Goal: Task Accomplishment & Management: Complete application form

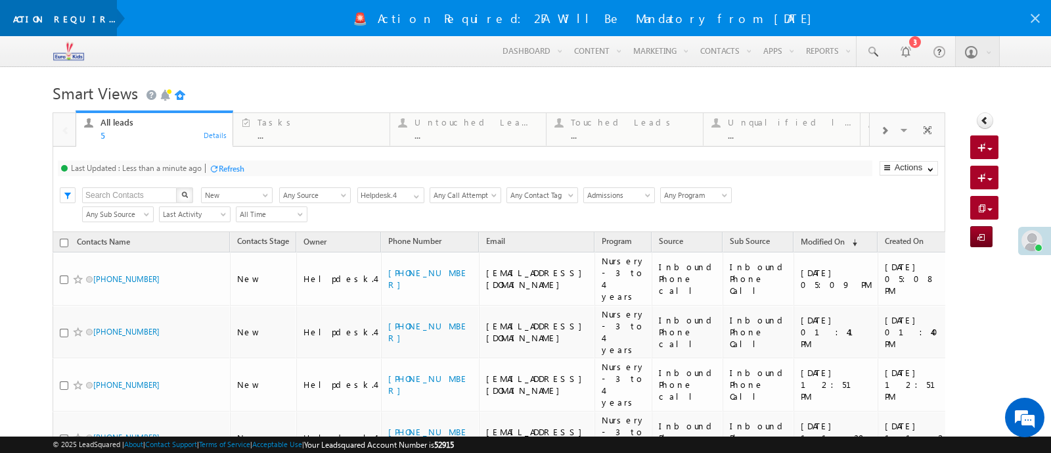
click at [1030, 21] on icon at bounding box center [1036, 19] width 16 height 16
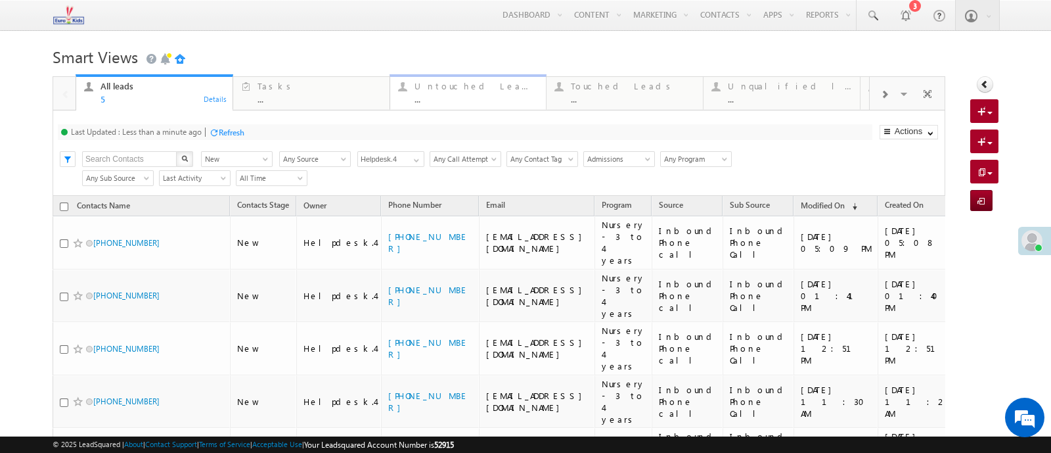
click at [474, 102] on div "..." at bounding box center [477, 99] width 124 height 10
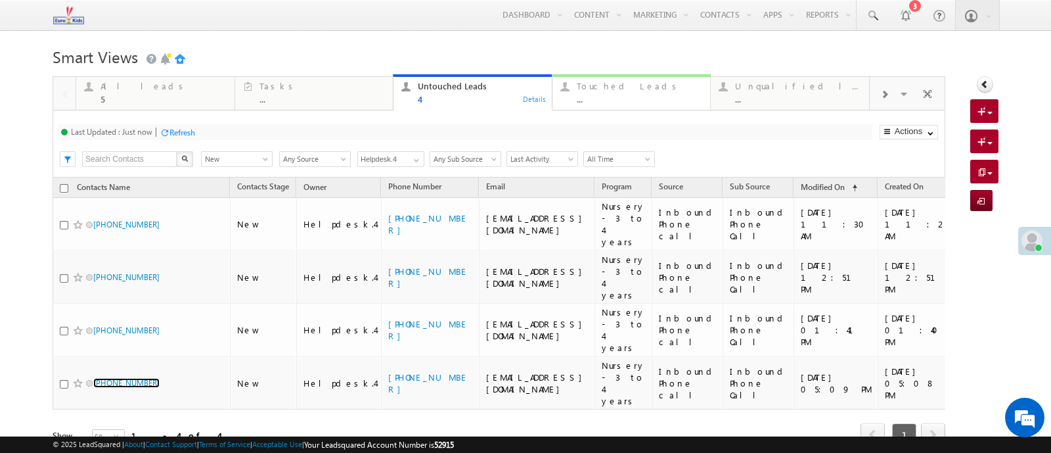
click at [604, 94] on div "..." at bounding box center [640, 99] width 126 height 10
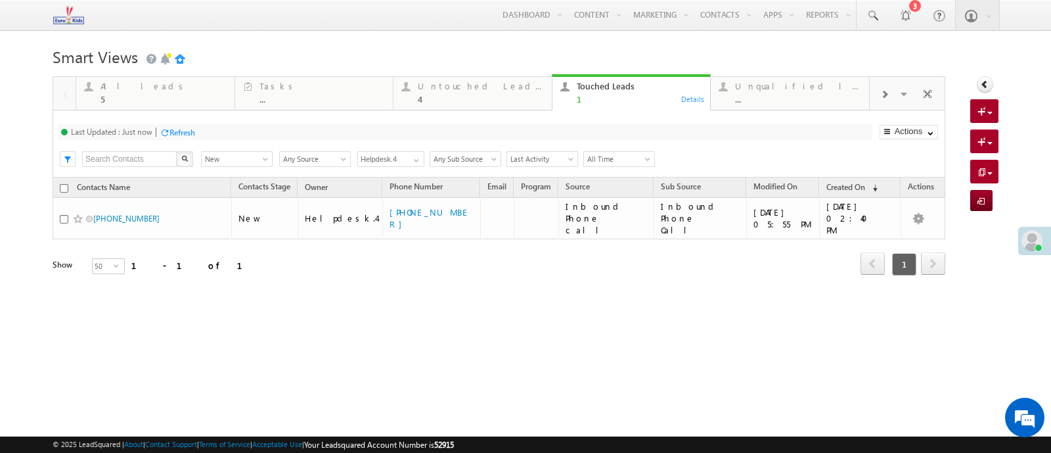
click at [182, 133] on div "Refresh" at bounding box center [183, 132] width 26 height 10
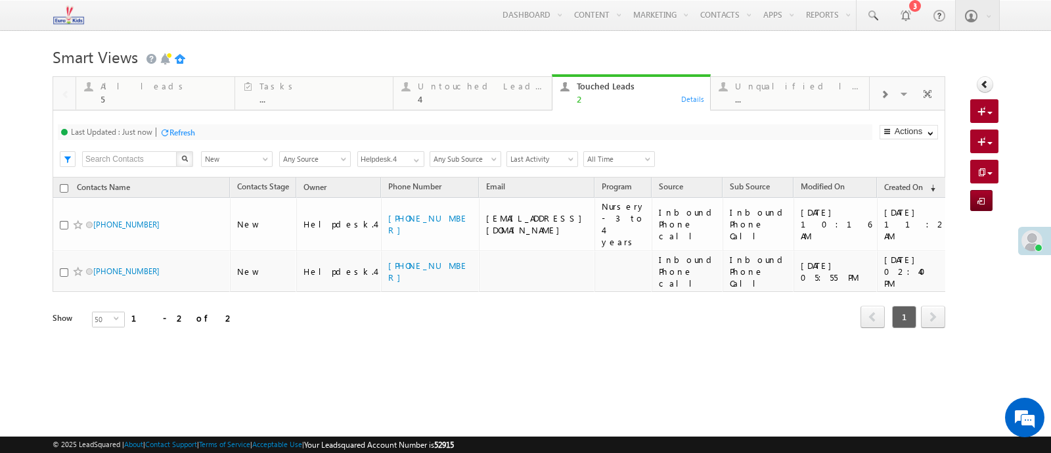
click at [185, 133] on div "Refresh" at bounding box center [183, 132] width 26 height 10
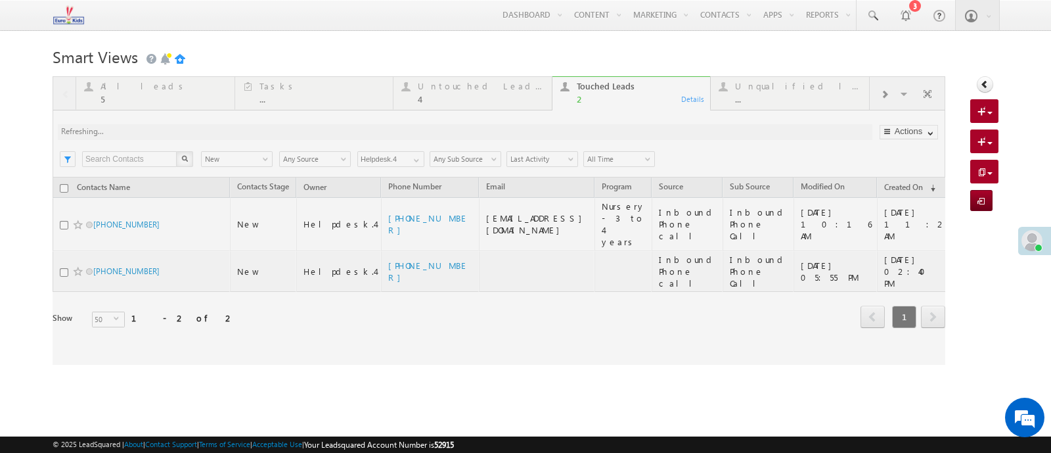
click at [461, 105] on div at bounding box center [499, 220] width 893 height 288
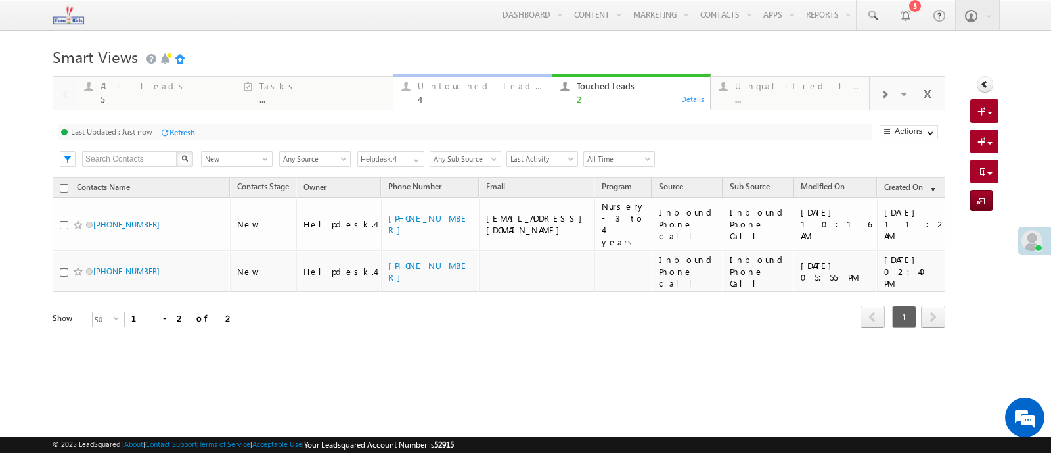
click at [472, 108] on link "Untouched Leads 4 Details" at bounding box center [473, 91] width 160 height 35
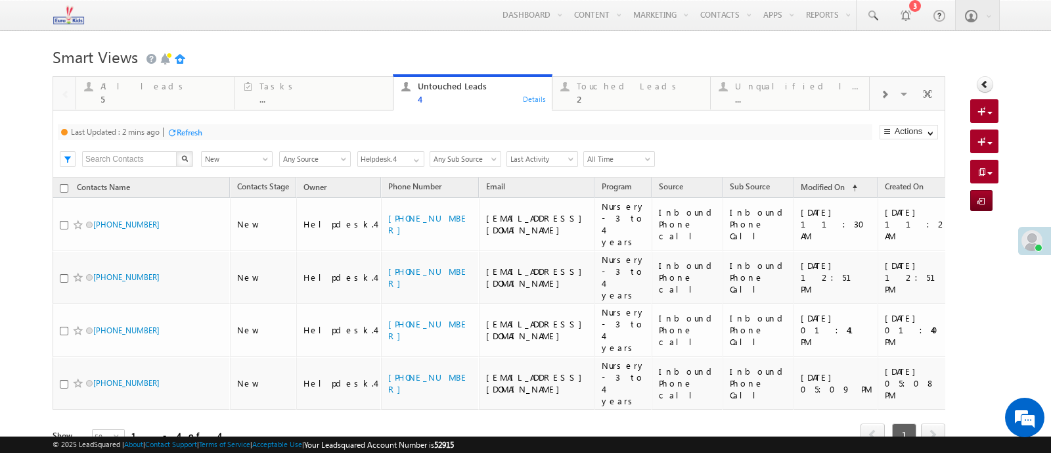
click at [192, 133] on div "Refresh" at bounding box center [190, 132] width 26 height 10
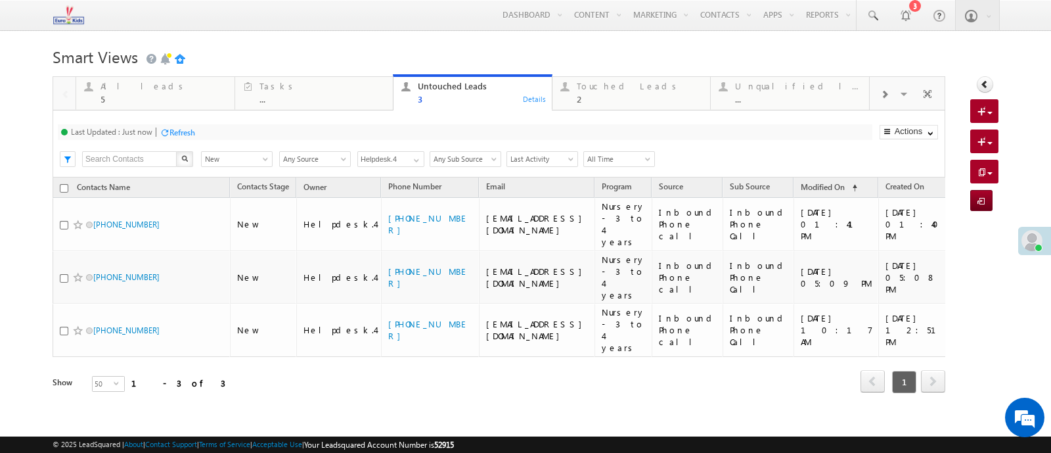
click at [183, 131] on div "Refresh" at bounding box center [183, 132] width 26 height 10
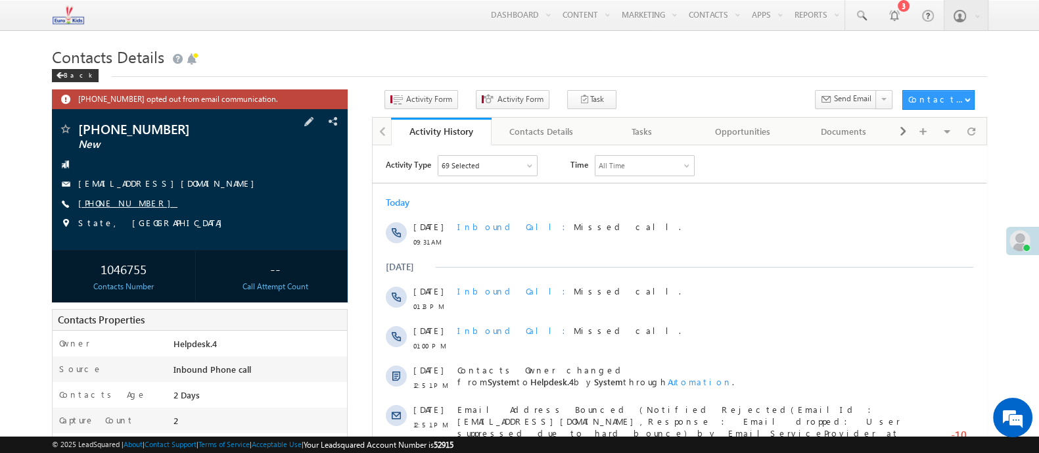
click at [119, 207] on link "[PHONE_NUMBER]" at bounding box center [127, 202] width 99 height 11
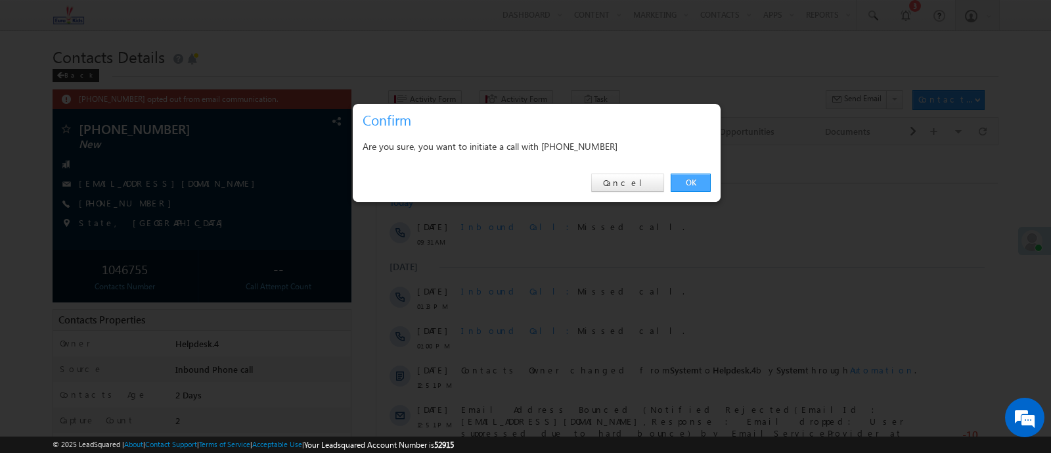
click at [695, 181] on link "OK" at bounding box center [691, 182] width 40 height 18
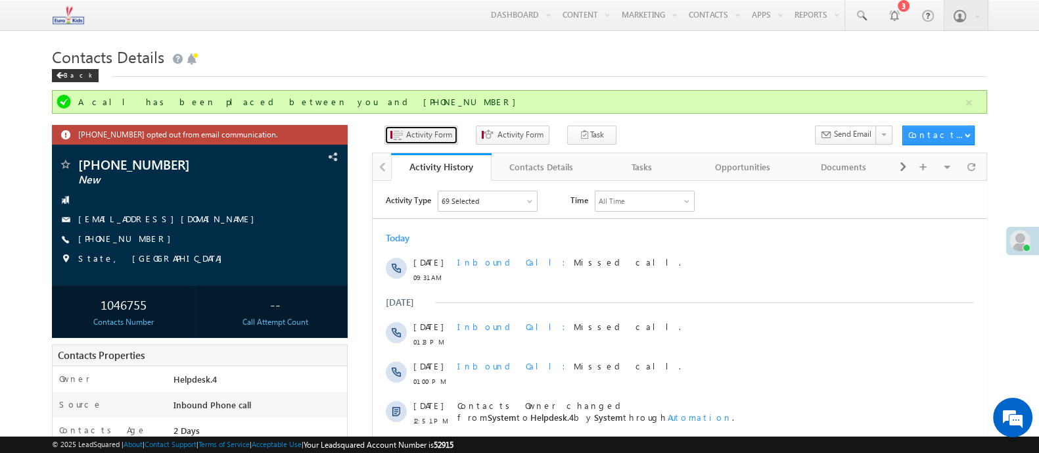
click at [426, 138] on span "Activity Form" at bounding box center [429, 135] width 46 height 12
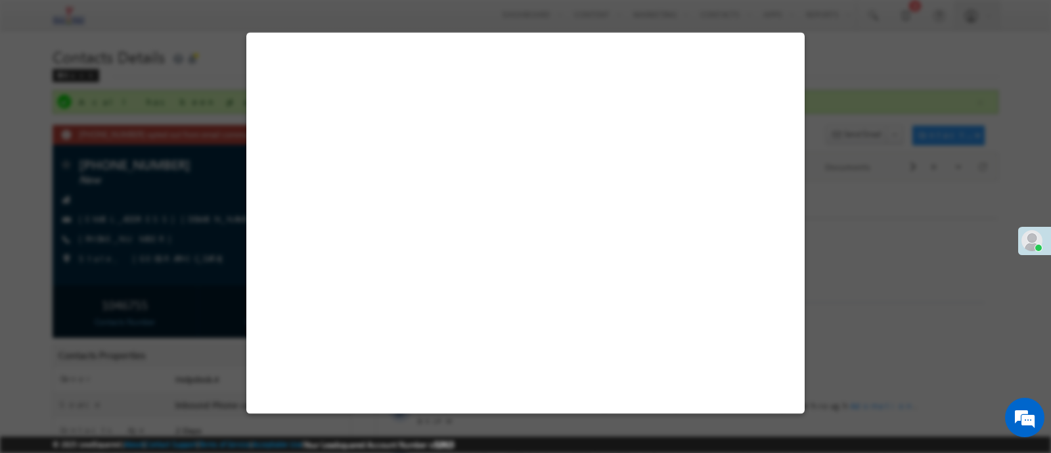
select select "Admissions"
select select "Inbound Phone call"
select select "Inbound Phone Call"
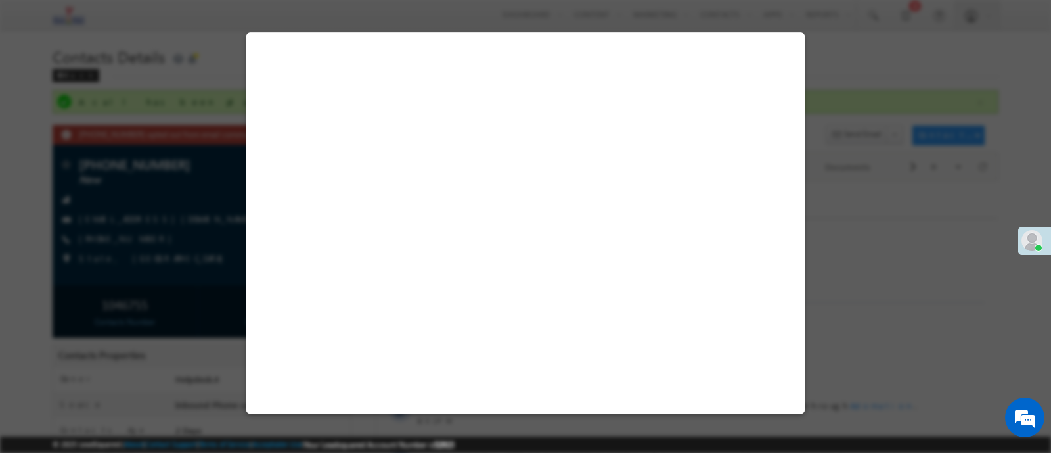
click at [704, 398] on button "Save" at bounding box center [682, 390] width 43 height 18
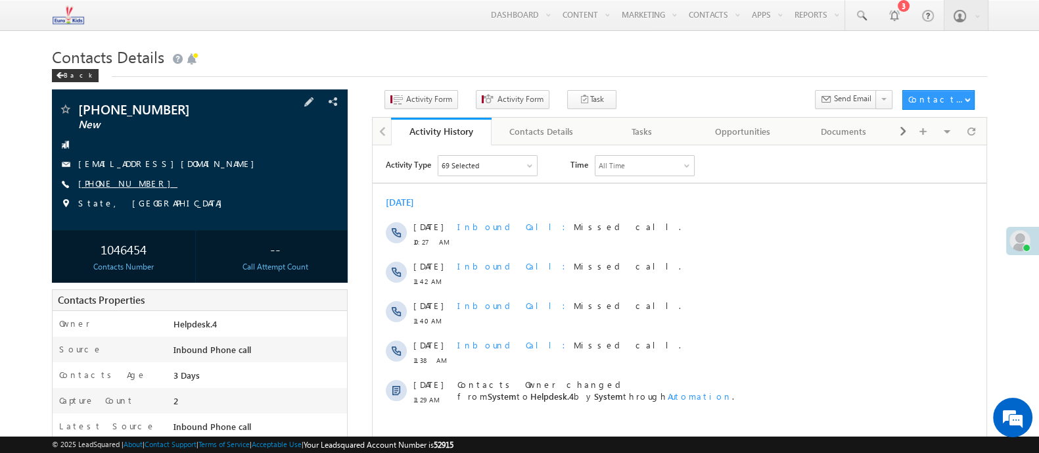
click at [131, 187] on link "[PHONE_NUMBER]" at bounding box center [127, 182] width 99 height 11
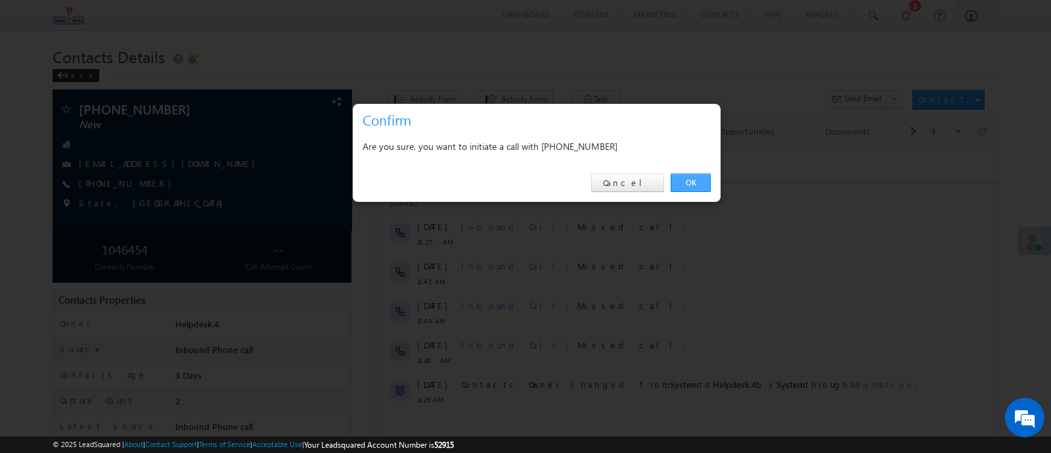
click at [695, 181] on link "OK" at bounding box center [691, 182] width 40 height 18
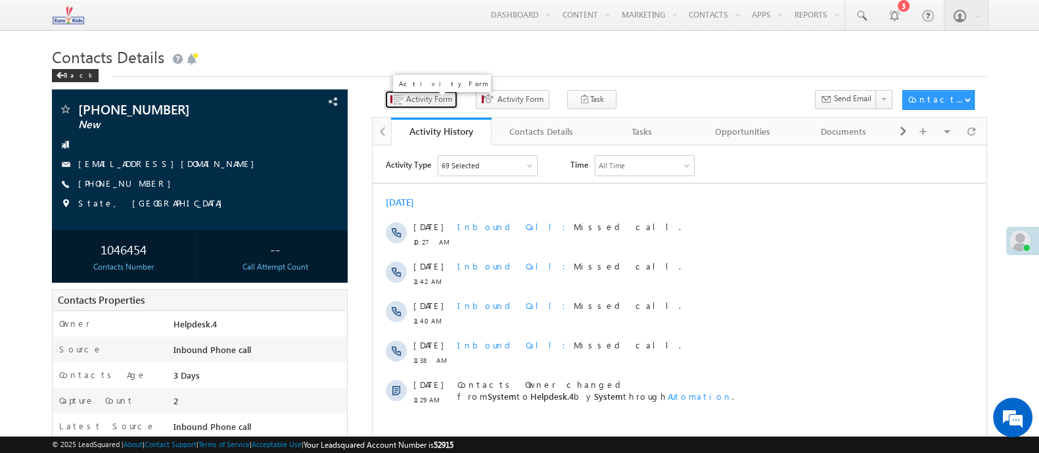
click at [438, 102] on span "Activity Form" at bounding box center [429, 99] width 46 height 12
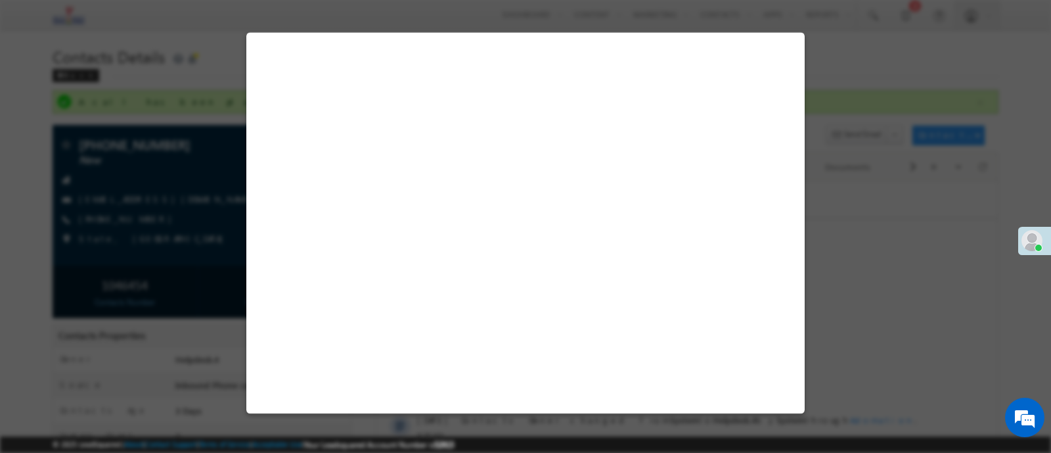
select select "Admissions"
select select "Inbound Phone call"
select select "Inbound Phone Call"
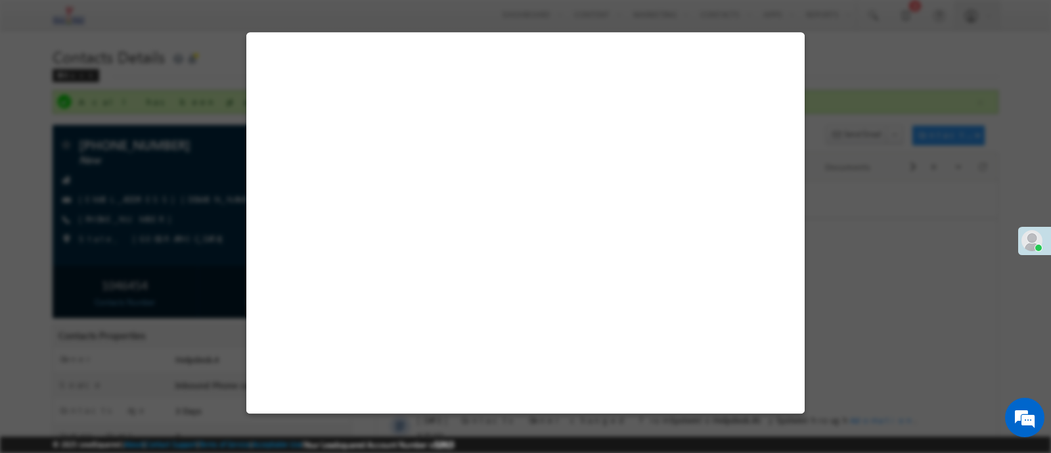
click at [704, 389] on button "Save" at bounding box center [682, 390] width 43 height 18
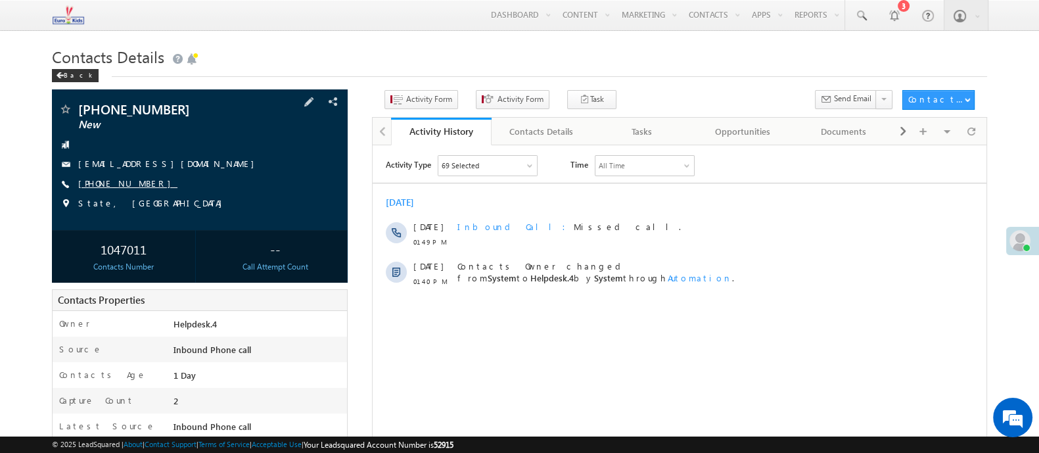
click at [125, 185] on link "[PHONE_NUMBER]" at bounding box center [127, 182] width 99 height 11
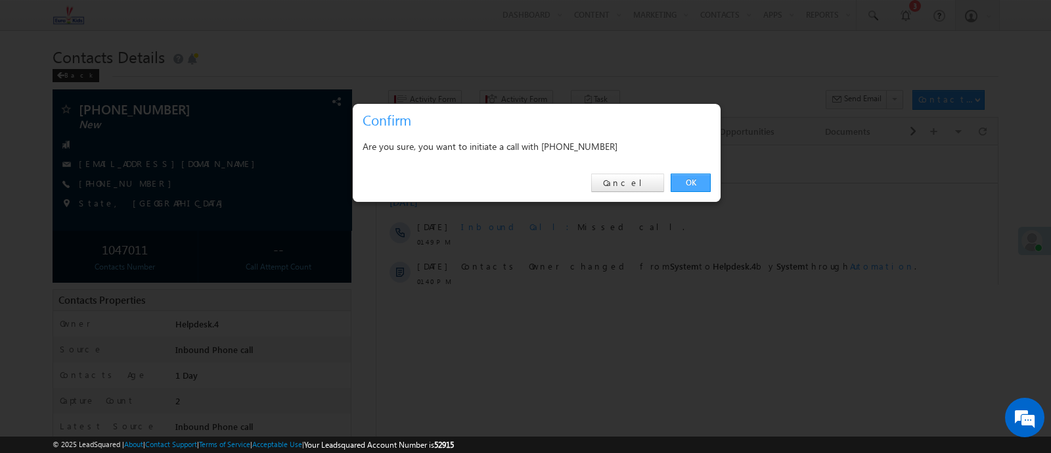
click at [685, 183] on link "OK" at bounding box center [691, 182] width 40 height 18
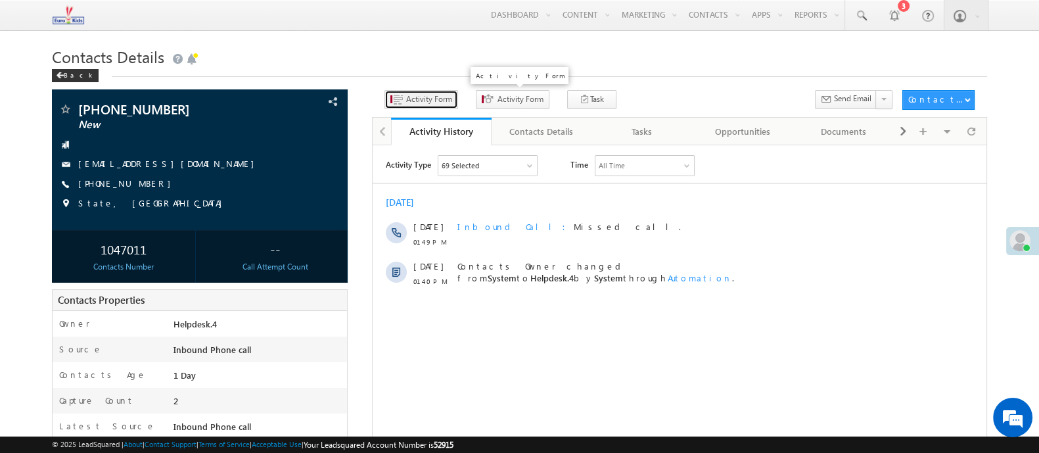
click at [427, 101] on span "Activity Form" at bounding box center [429, 99] width 46 height 12
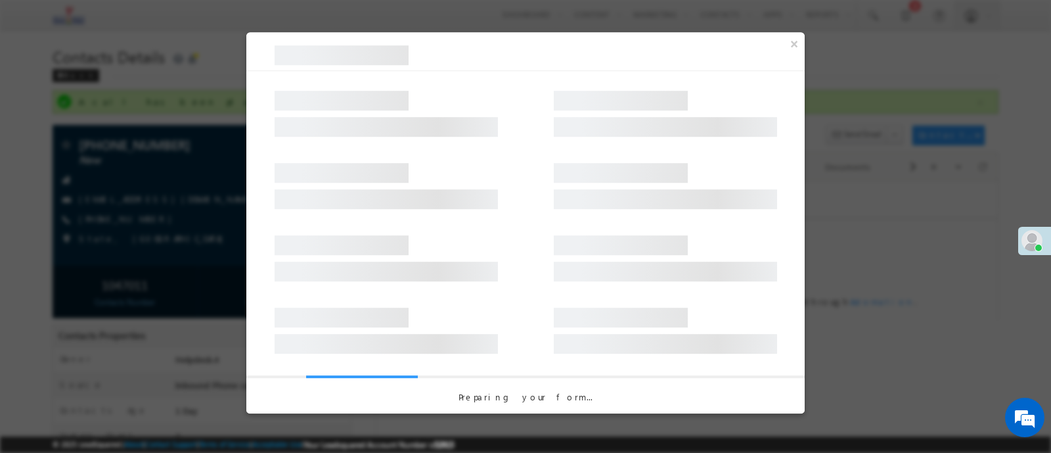
select select "Admissions"
select select "Inbound Phone call"
select select "Inbound Phone Call"
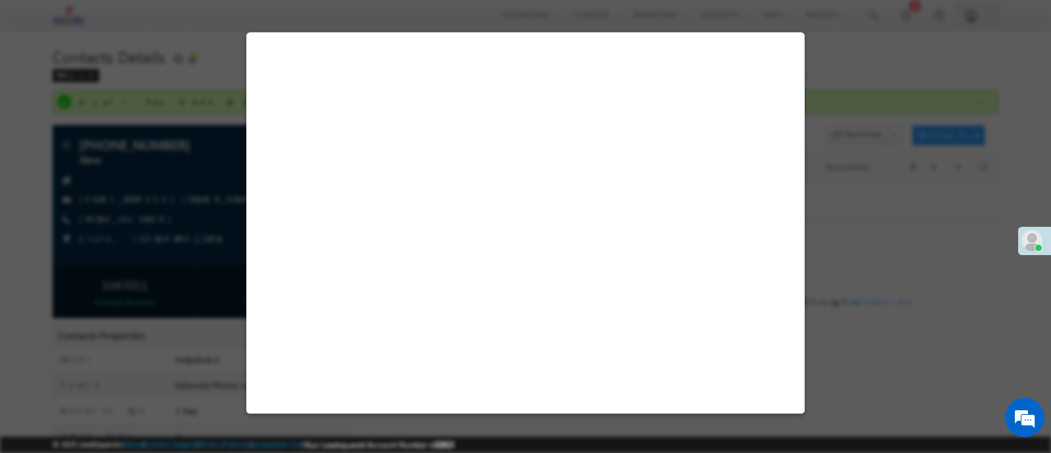
click at [704, 400] on button "Save" at bounding box center [682, 390] width 43 height 18
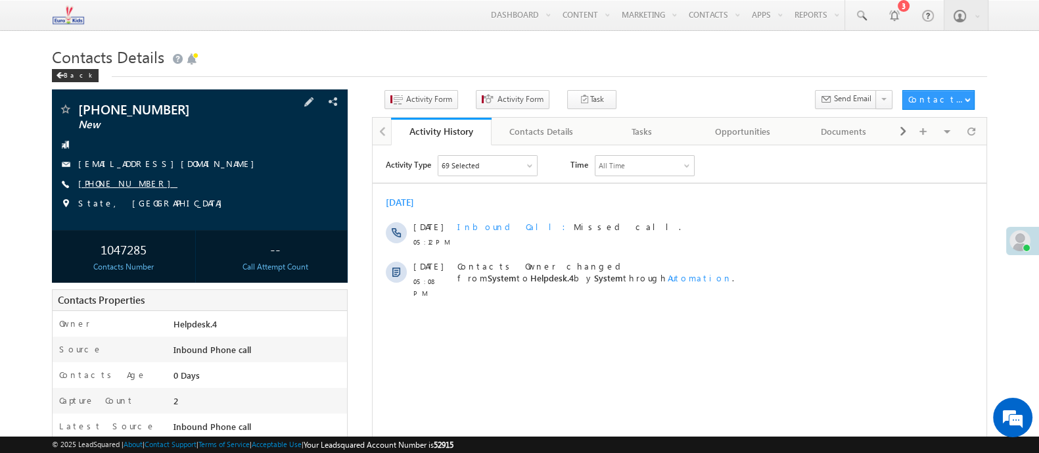
click at [118, 182] on link "[PHONE_NUMBER]" at bounding box center [127, 182] width 99 height 11
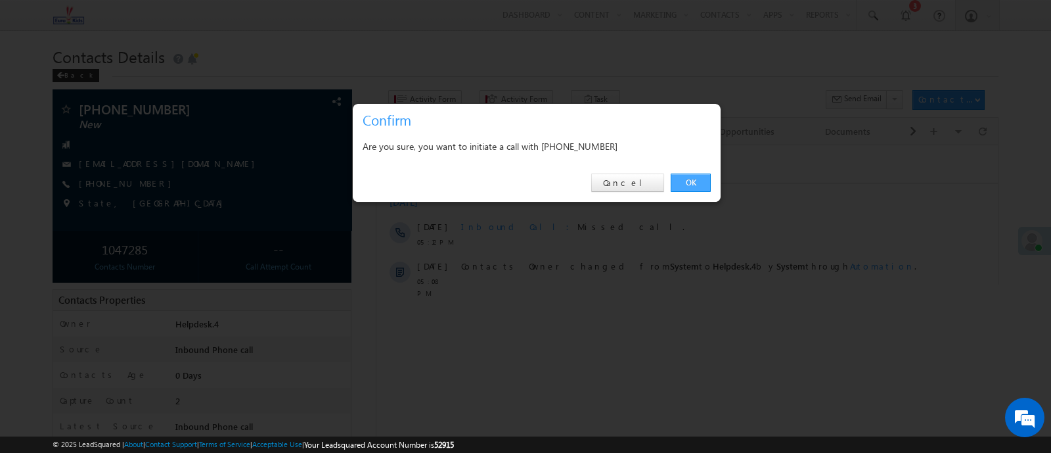
drag, startPoint x: 700, startPoint y: 175, endPoint x: 113, endPoint y: 6, distance: 610.8
click at [700, 175] on link "OK" at bounding box center [691, 182] width 40 height 18
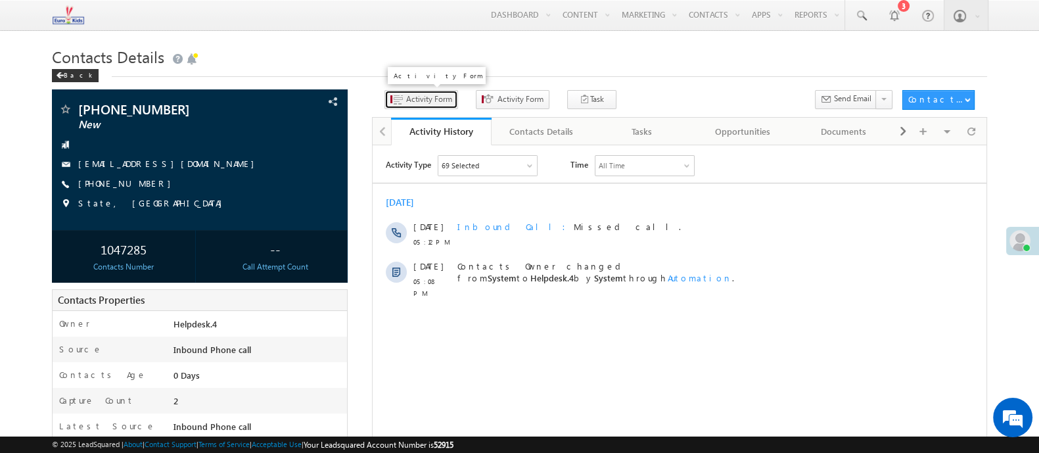
click at [434, 98] on span "Activity Form" at bounding box center [429, 99] width 46 height 12
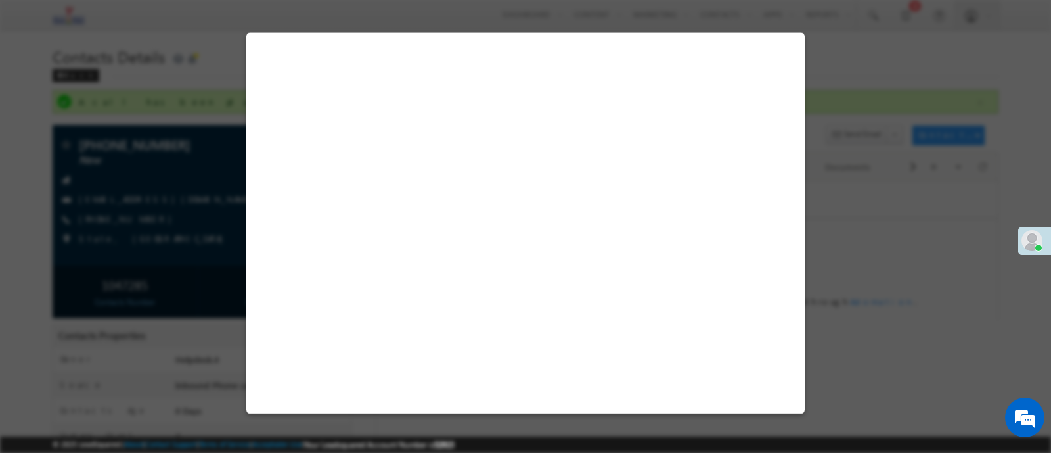
select select "Admissions"
select select "Inbound Phone call"
select select "Inbound Phone Call"
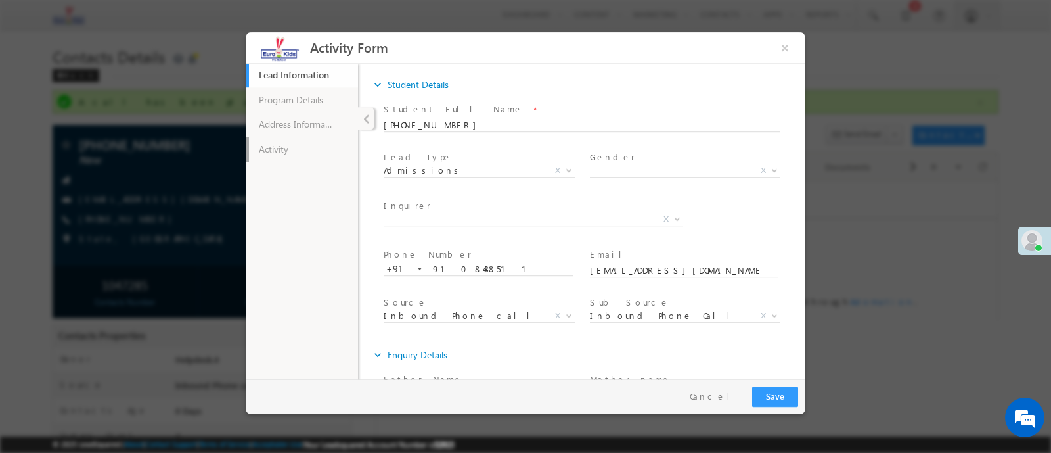
click at [298, 155] on link "Activity" at bounding box center [302, 148] width 112 height 25
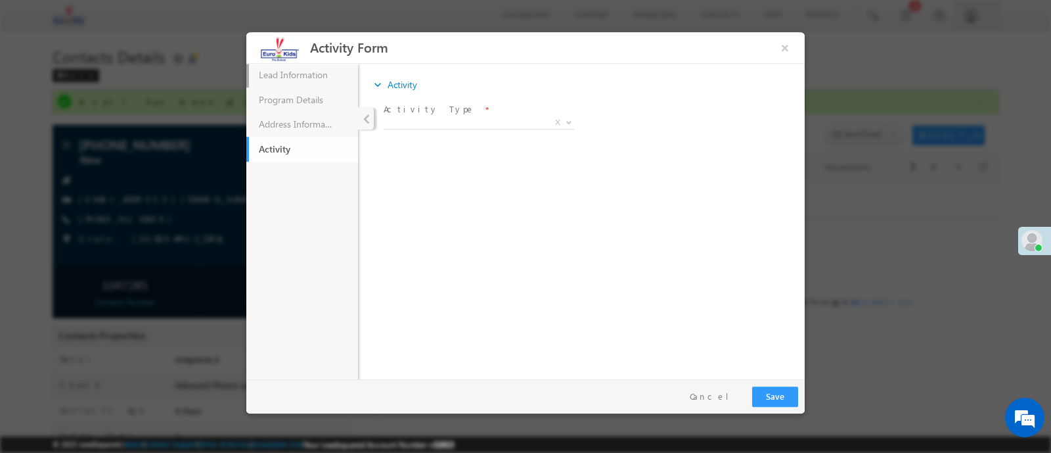
click at [313, 75] on link "Lead Information 43% Completed" at bounding box center [302, 74] width 112 height 25
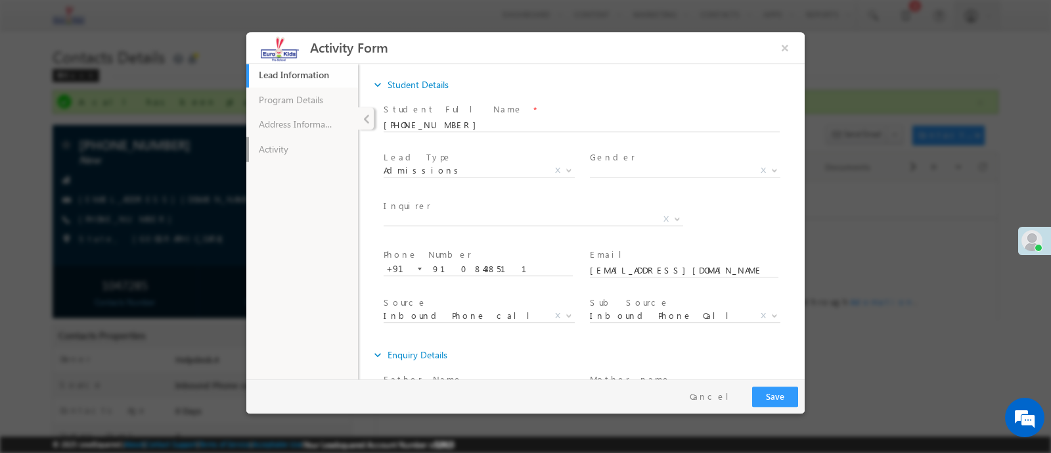
click at [306, 148] on link "Activity" at bounding box center [302, 148] width 112 height 25
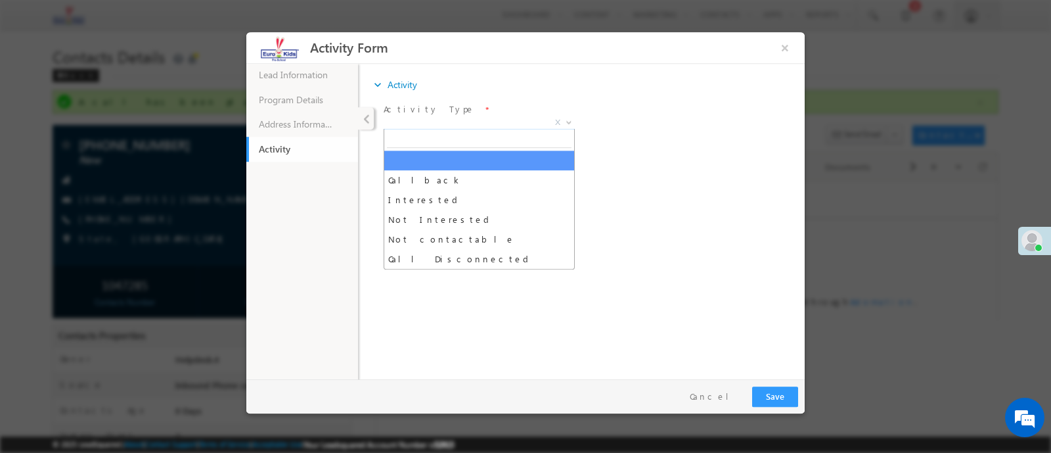
click at [455, 118] on span "X" at bounding box center [479, 122] width 191 height 13
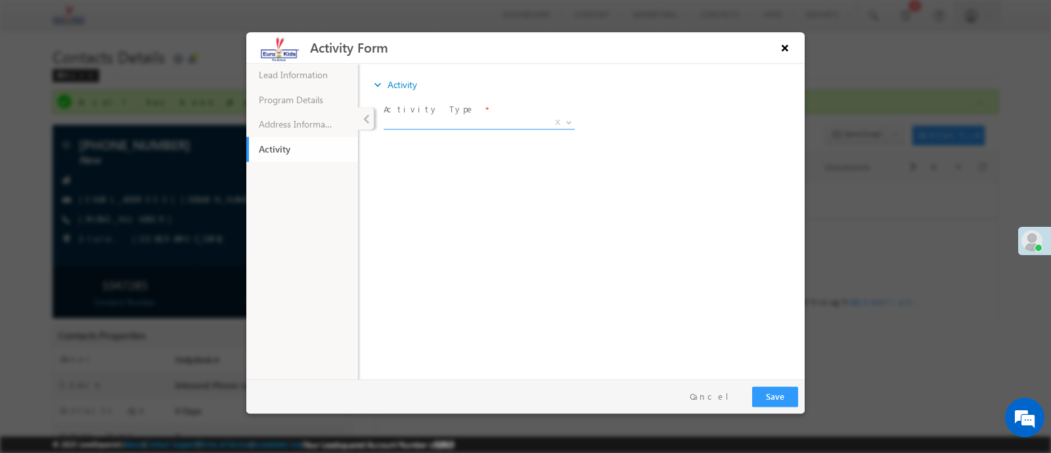
click at [782, 51] on button "×" at bounding box center [785, 47] width 22 height 24
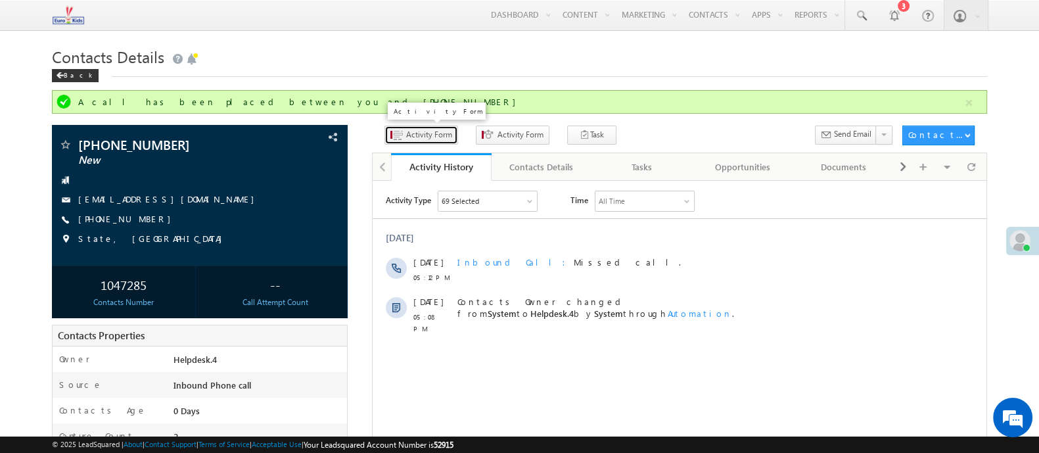
click at [419, 134] on span "Activity Form" at bounding box center [429, 135] width 46 height 12
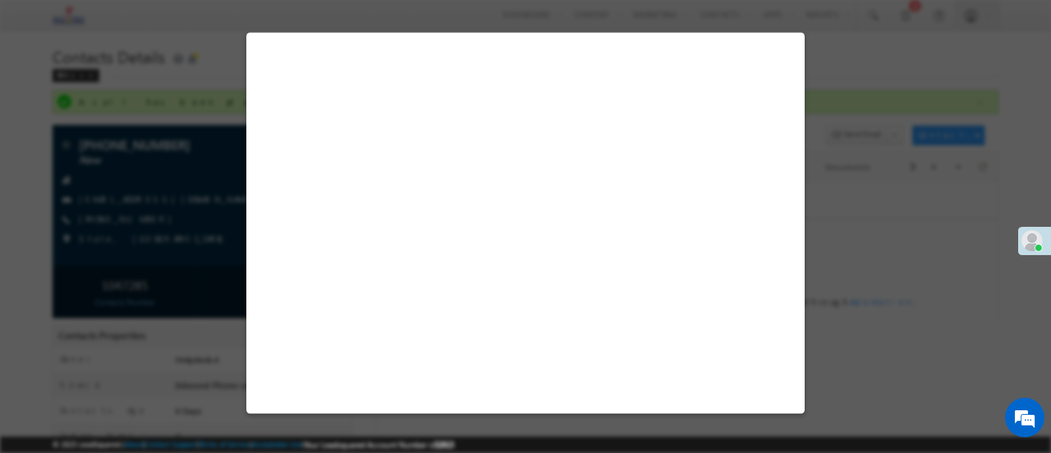
select select "Admissions"
select select "Inbound Phone call"
select select "Inbound Phone Call"
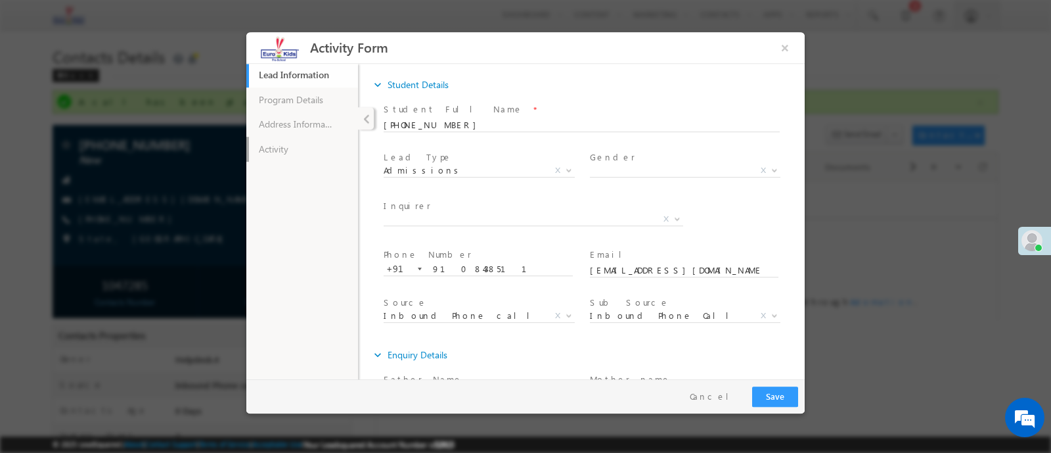
click at [308, 143] on link "Activity" at bounding box center [302, 148] width 112 height 25
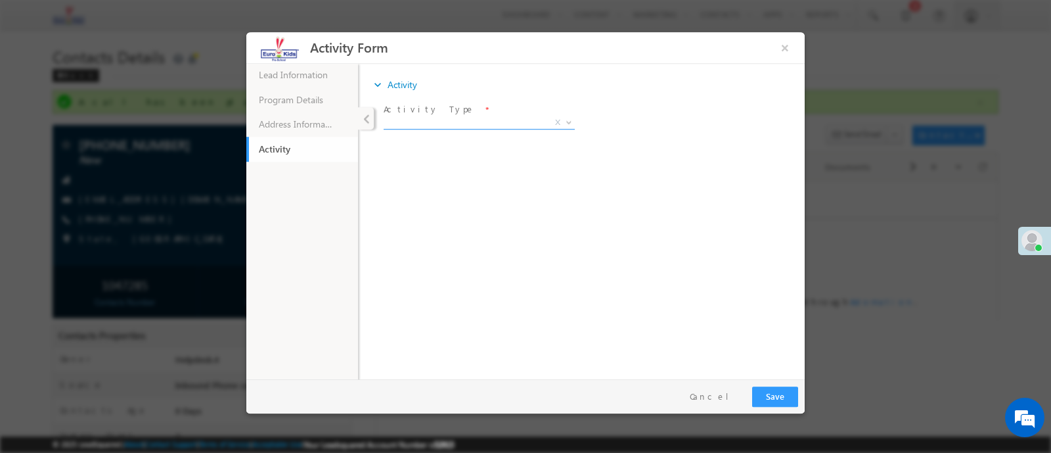
click at [447, 126] on span "X" at bounding box center [479, 122] width 191 height 13
click at [447, 125] on span "Not contactable" at bounding box center [464, 122] width 160 height 12
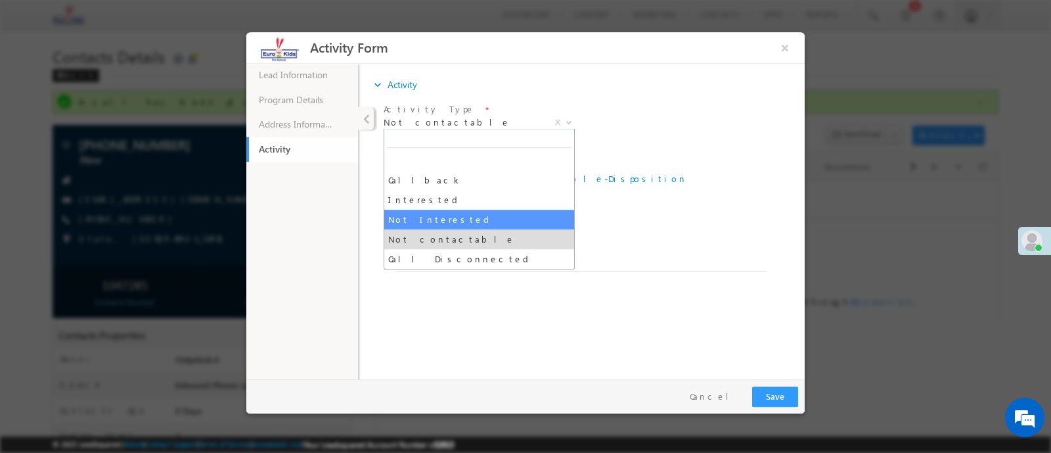
select select "Not Interested"
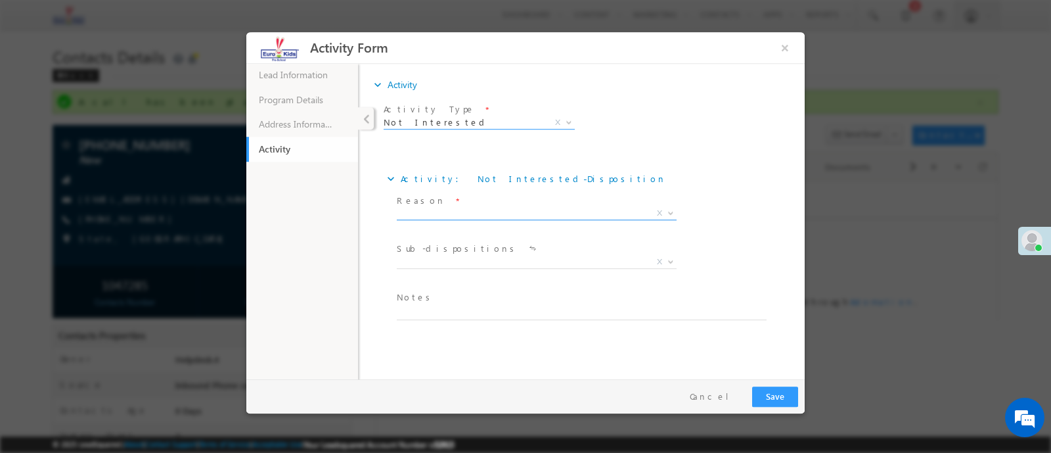
click at [452, 206] on span "X" at bounding box center [537, 212] width 280 height 13
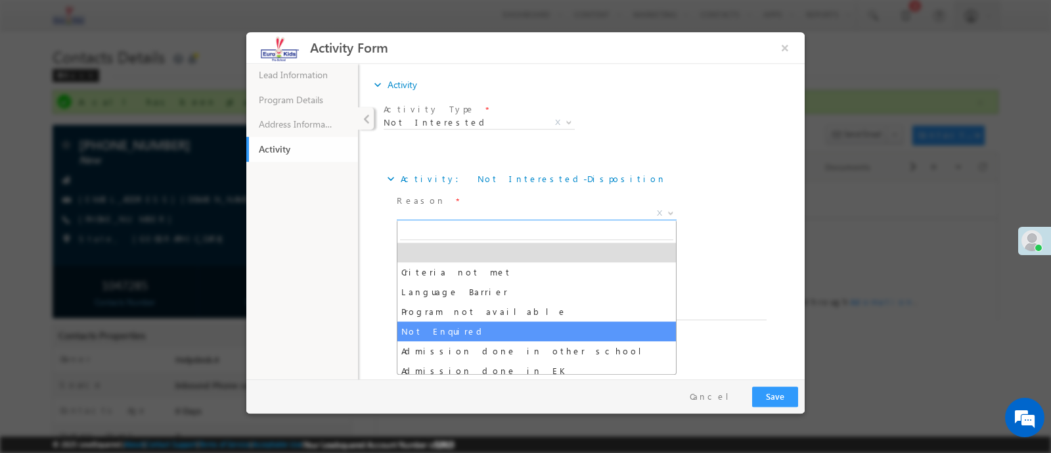
select select "Not Enquired"
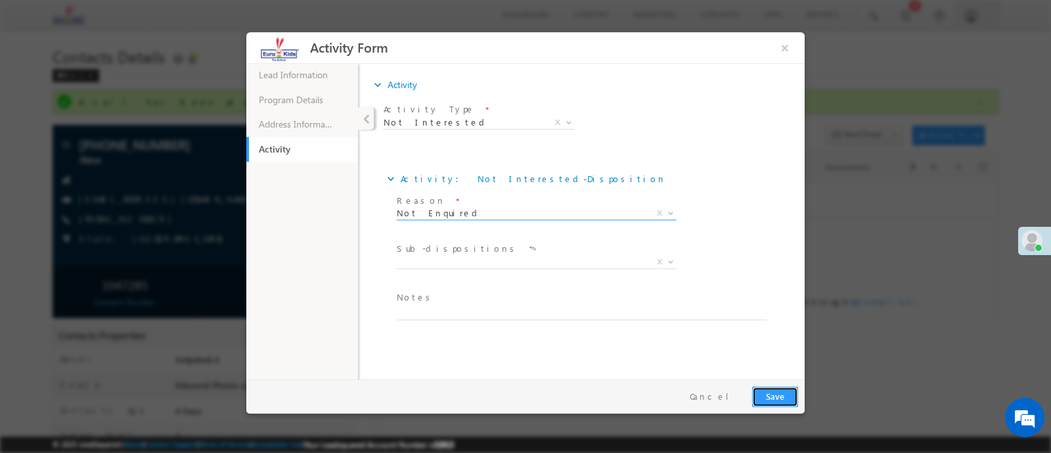
click at [773, 392] on button "Save" at bounding box center [775, 396] width 46 height 20
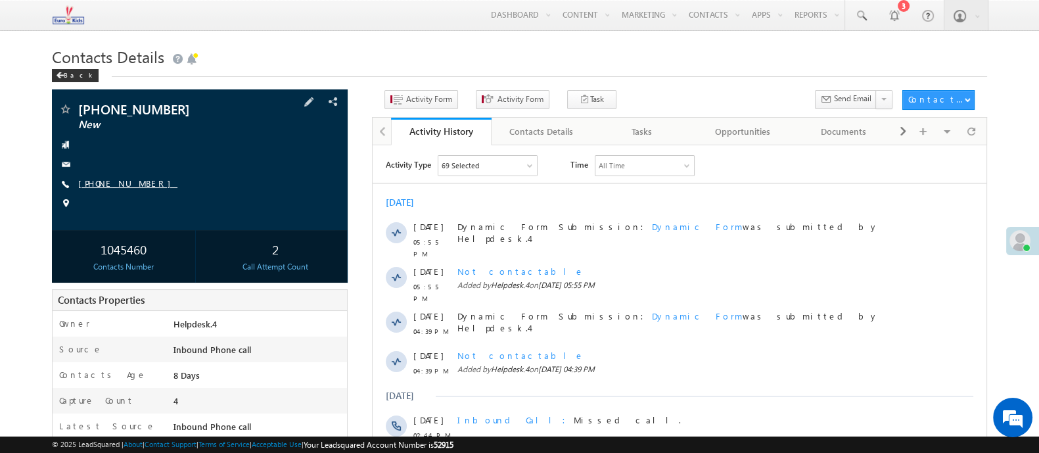
click at [103, 188] on link "[PHONE_NUMBER]" at bounding box center [127, 182] width 99 height 11
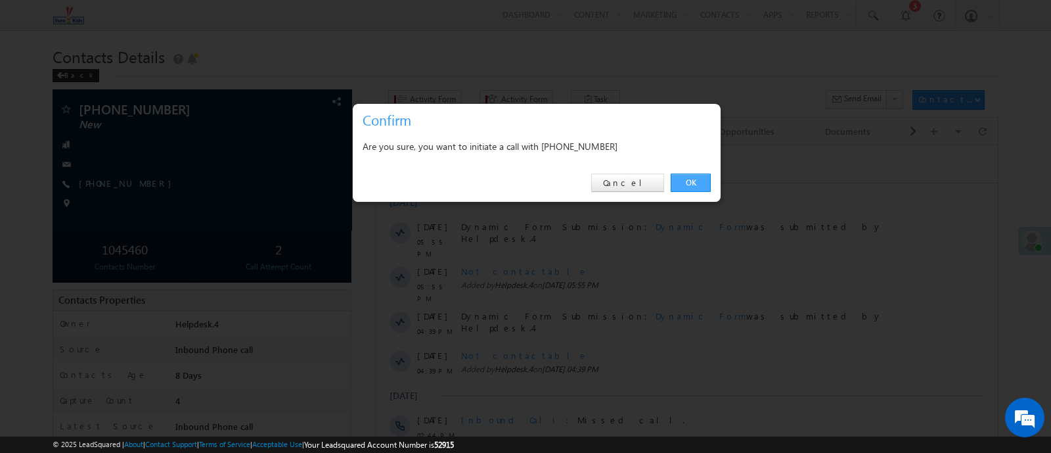
click at [683, 183] on link "OK" at bounding box center [691, 182] width 40 height 18
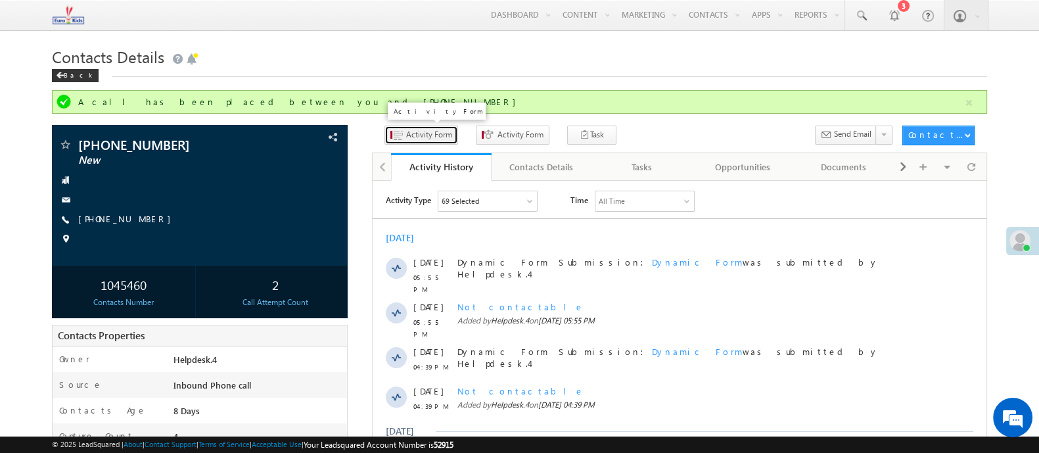
click at [415, 137] on span "Activity Form" at bounding box center [429, 135] width 46 height 12
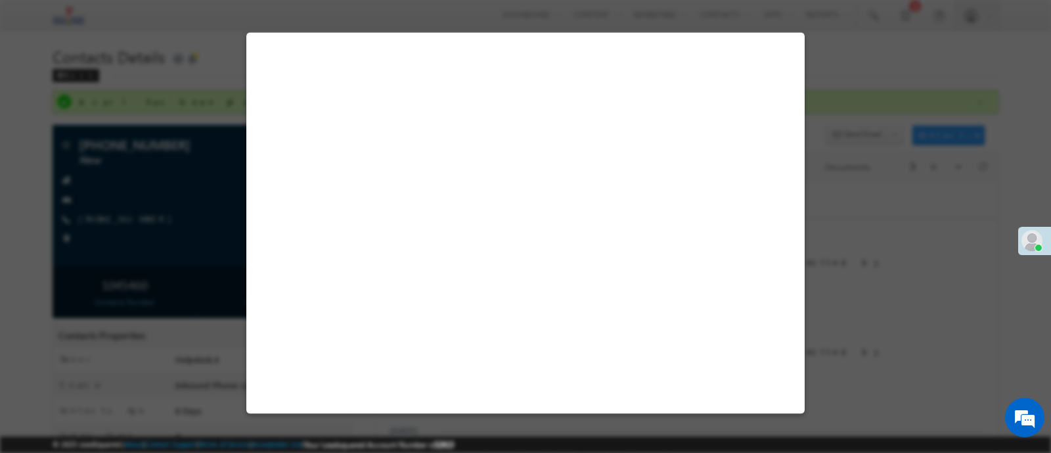
select select "Admissions"
select select "Inbound Phone call"
select select "Inbound Phone Call"
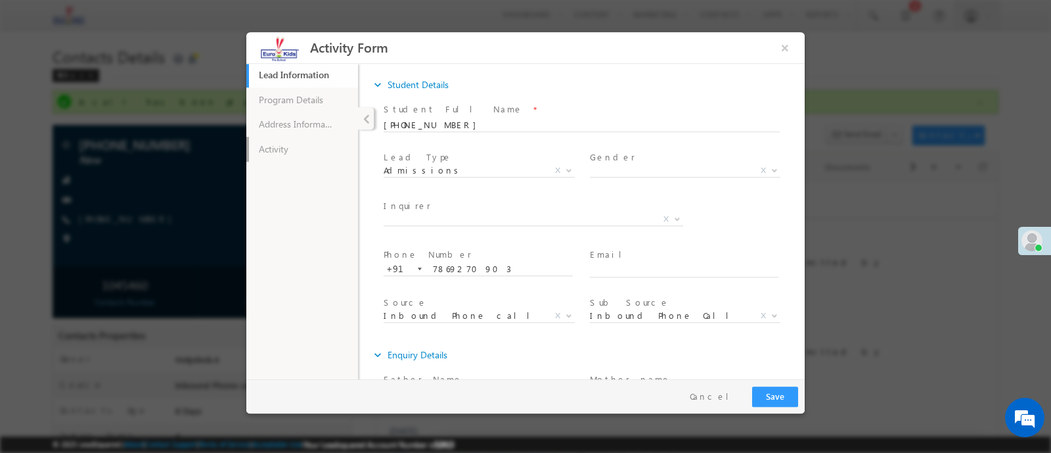
click at [299, 154] on link "Activity" at bounding box center [302, 148] width 112 height 25
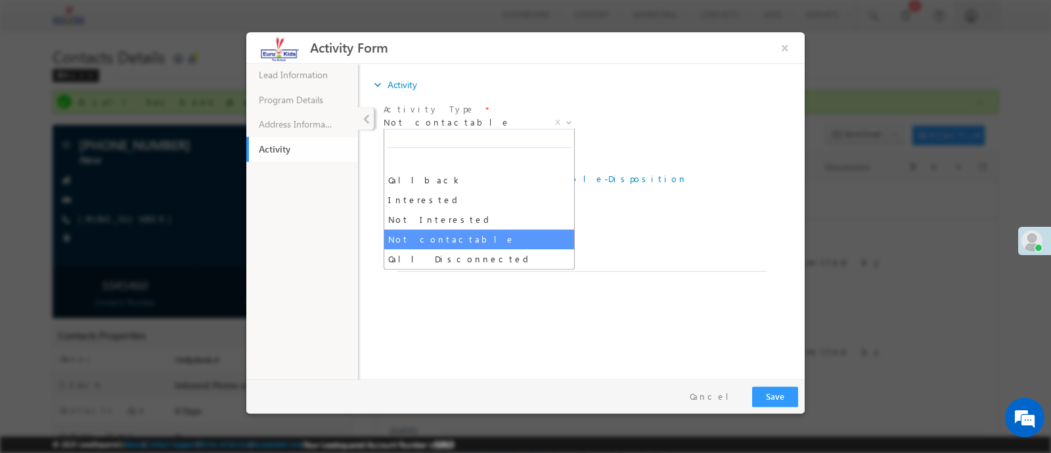
click at [421, 123] on span "Not contactable" at bounding box center [464, 122] width 160 height 12
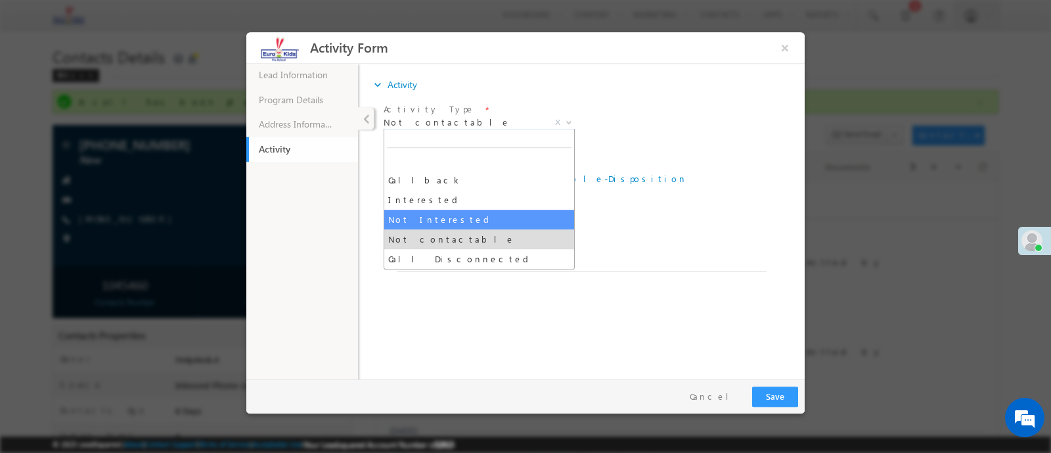
select select "Not Interested"
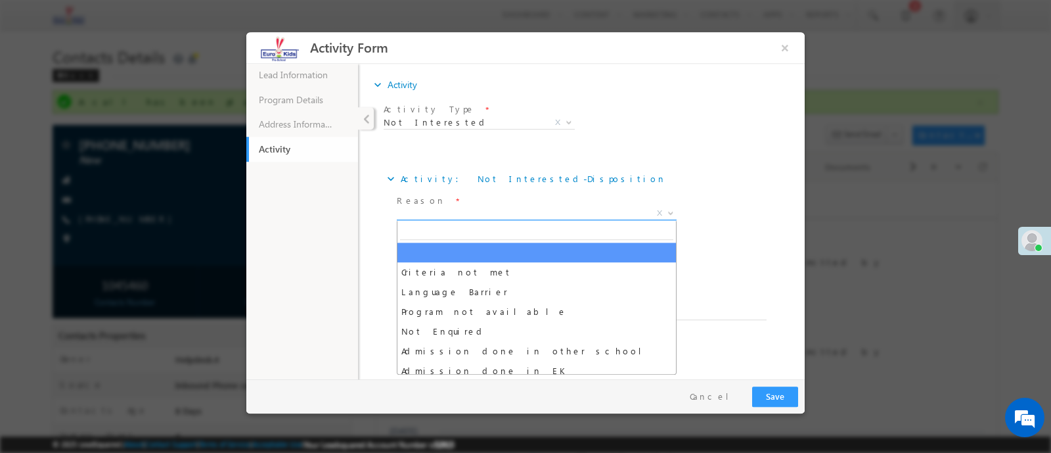
click at [430, 208] on span "X" at bounding box center [537, 212] width 280 height 13
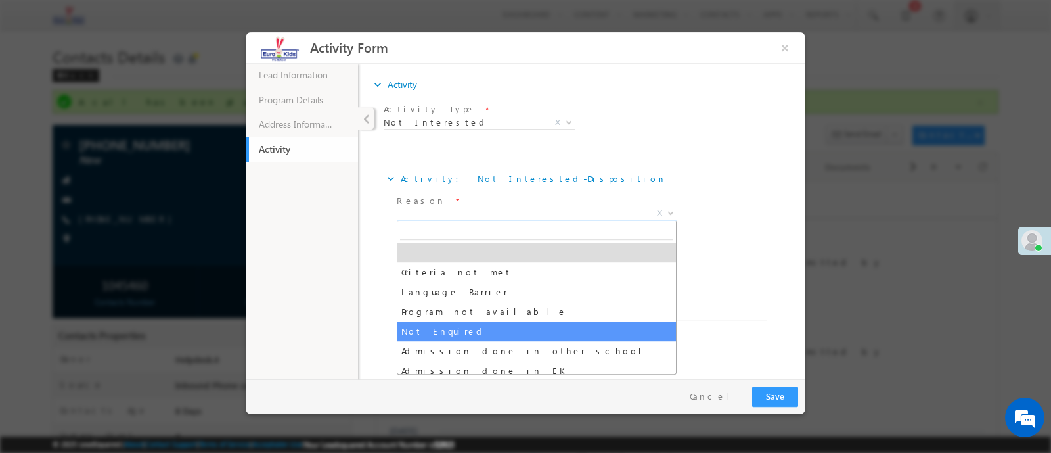
select select "Not Enquired"
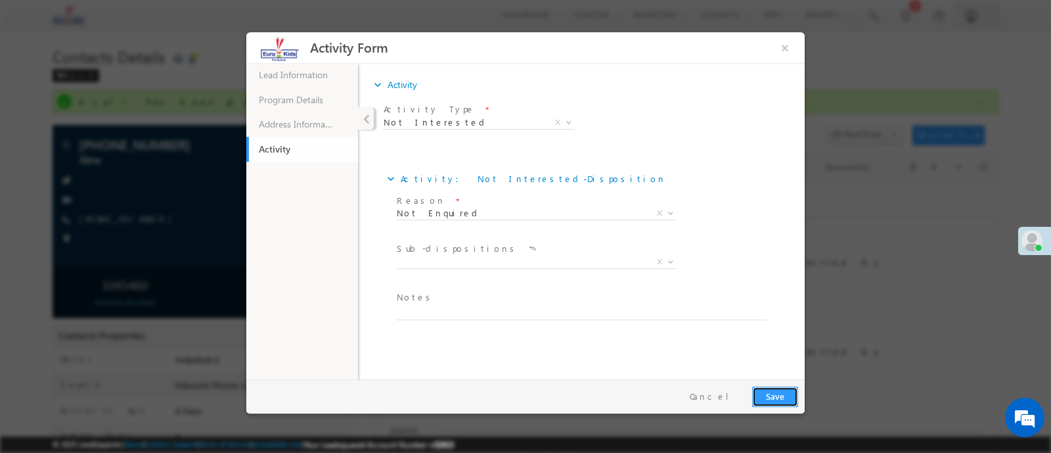
click at [773, 396] on button "Save" at bounding box center [775, 396] width 46 height 20
